Goal: Information Seeking & Learning: Learn about a topic

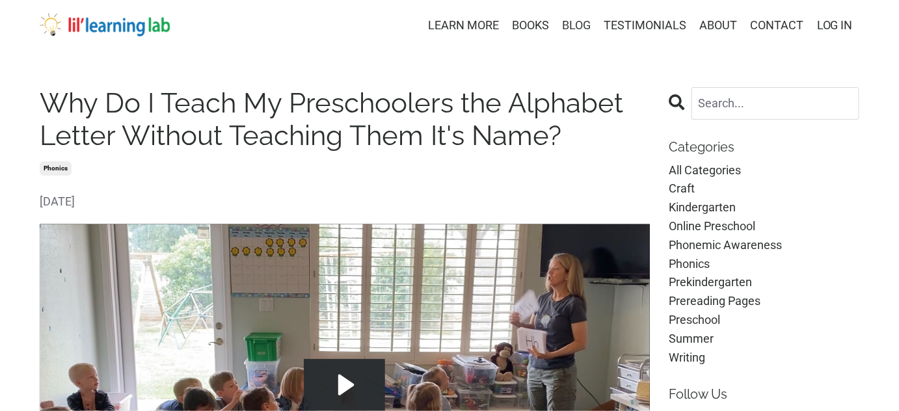
click at [576, 29] on link "BLOG" at bounding box center [577, 25] width 29 height 19
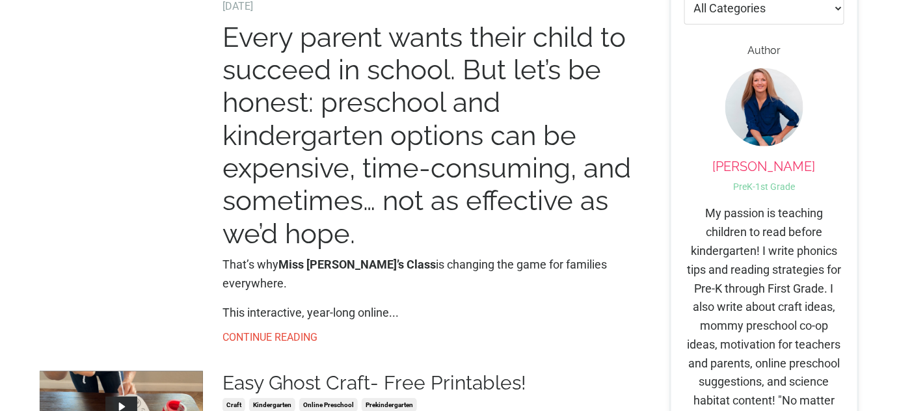
scroll to position [236, 0]
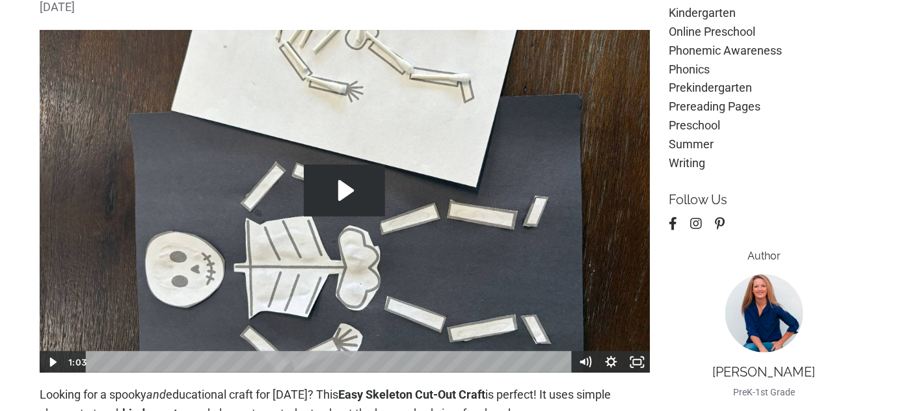
scroll to position [236, 0]
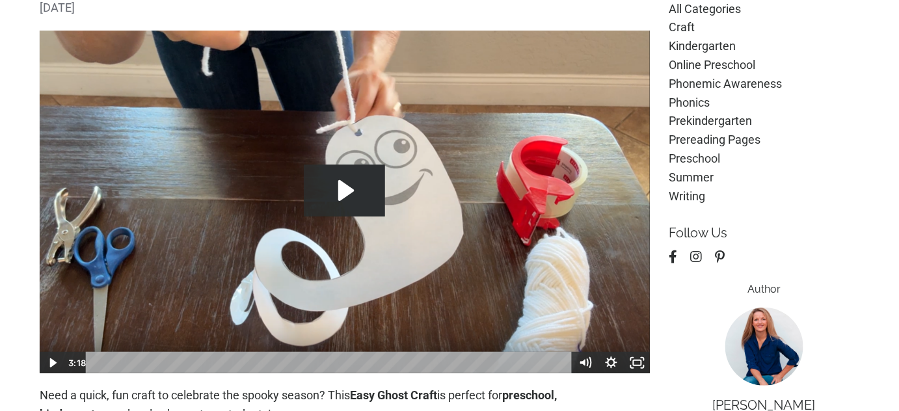
scroll to position [177, 0]
